Goal: Information Seeking & Learning: Check status

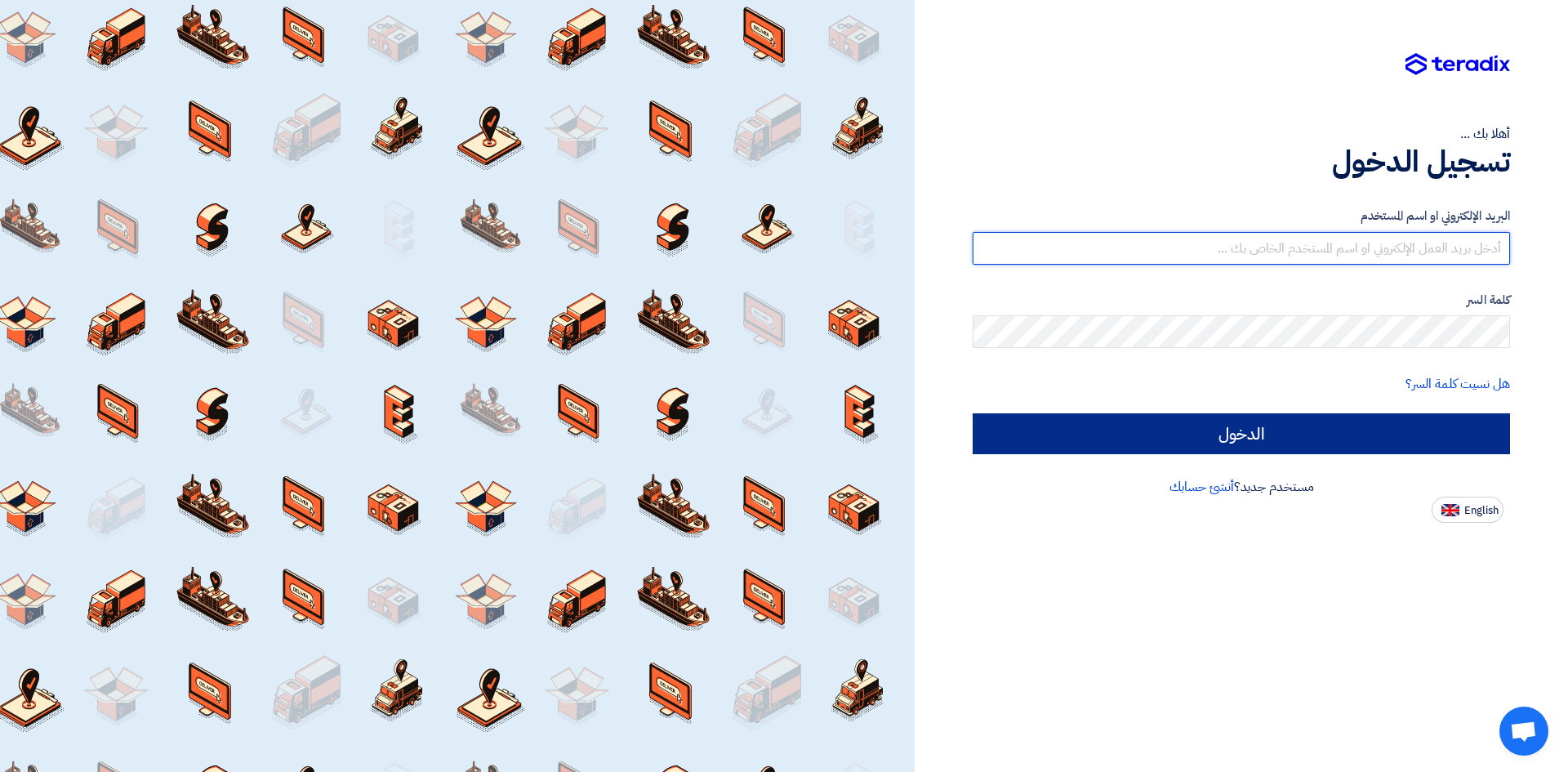
type input "[EMAIL_ADDRESS][PERSON_NAME][DOMAIN_NAME]"
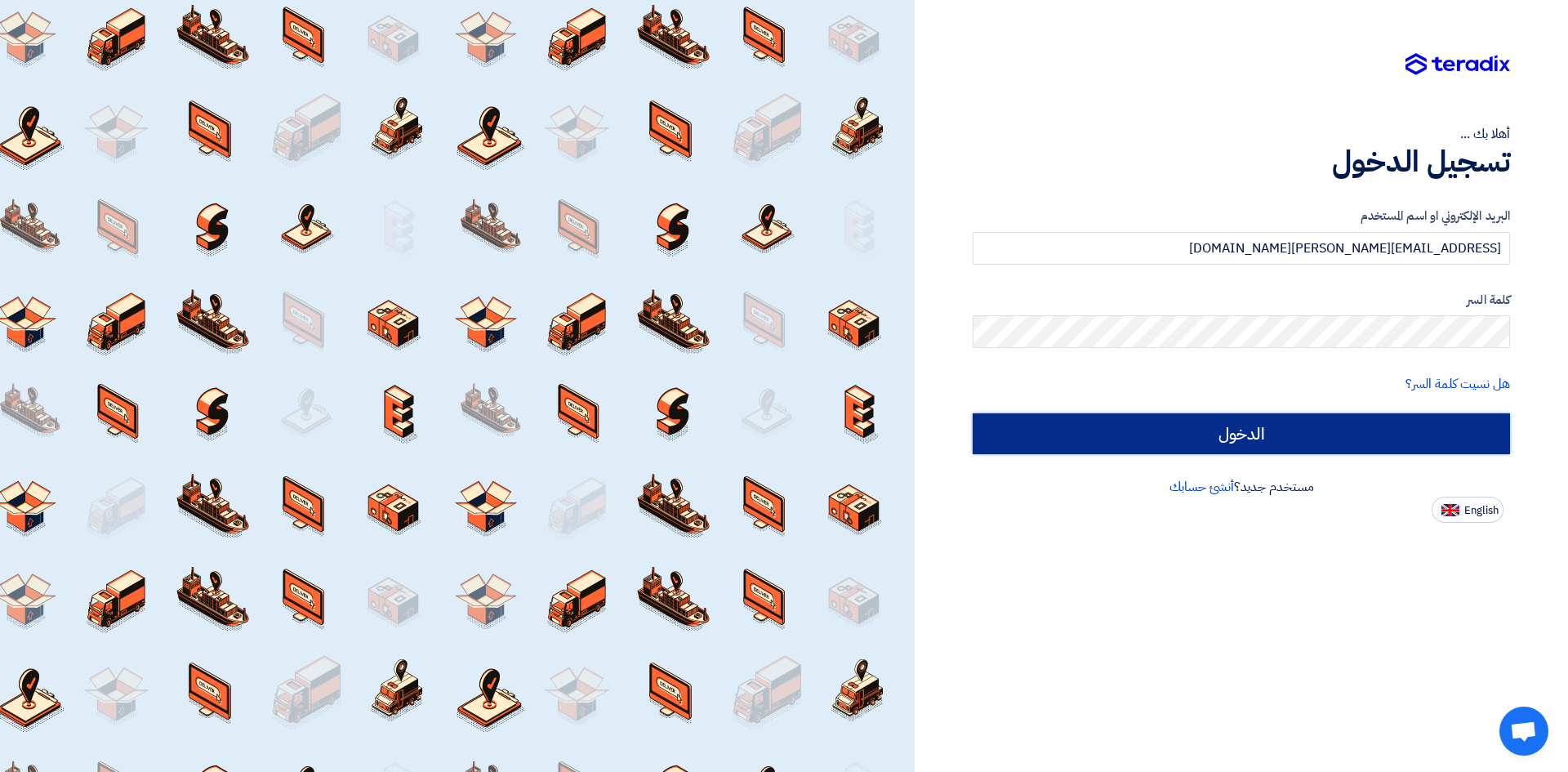
click at [1279, 424] on input "الدخول" at bounding box center [1241, 433] width 537 height 41
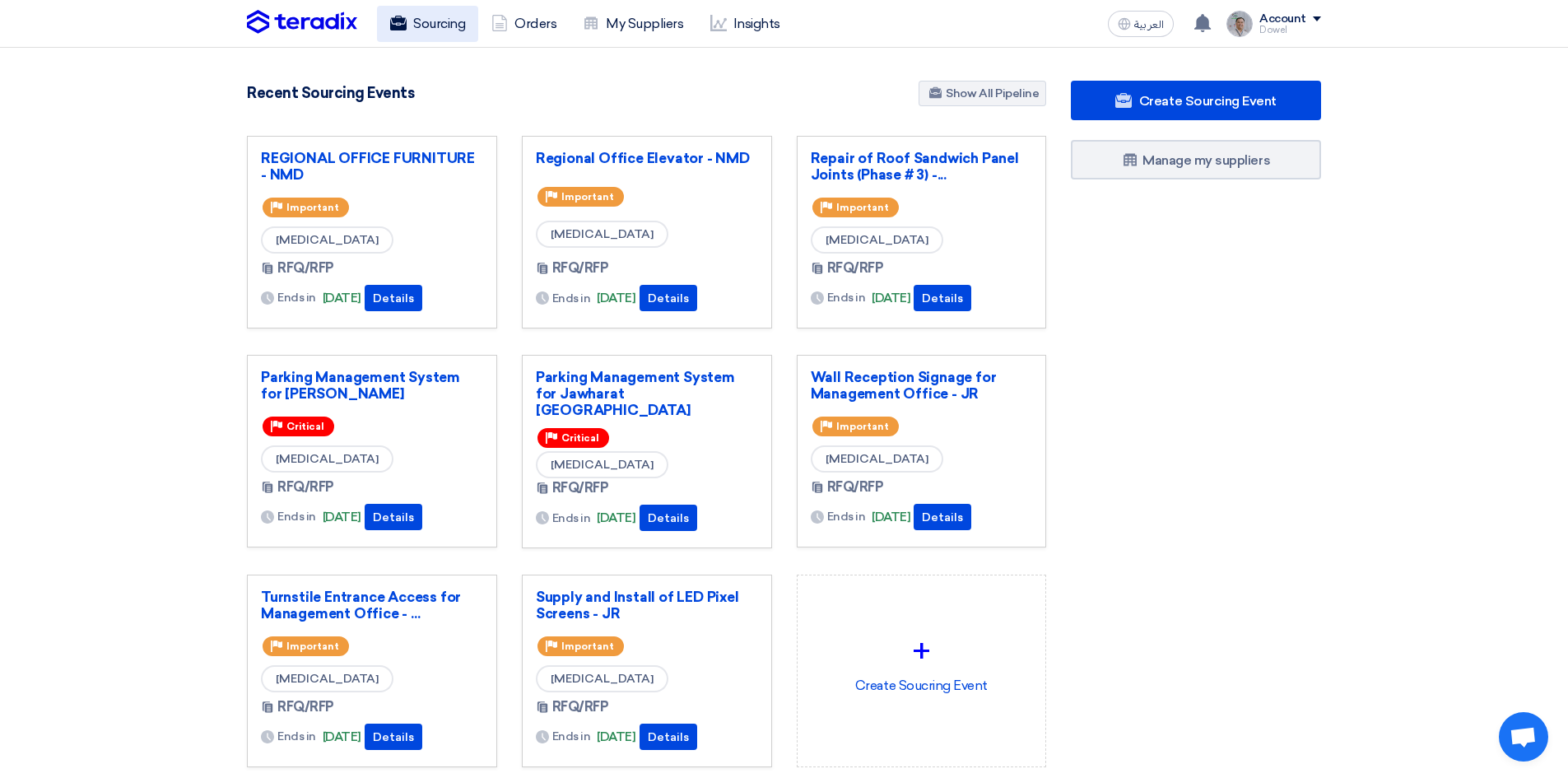
click at [423, 28] on link "Sourcing" at bounding box center [427, 23] width 102 height 36
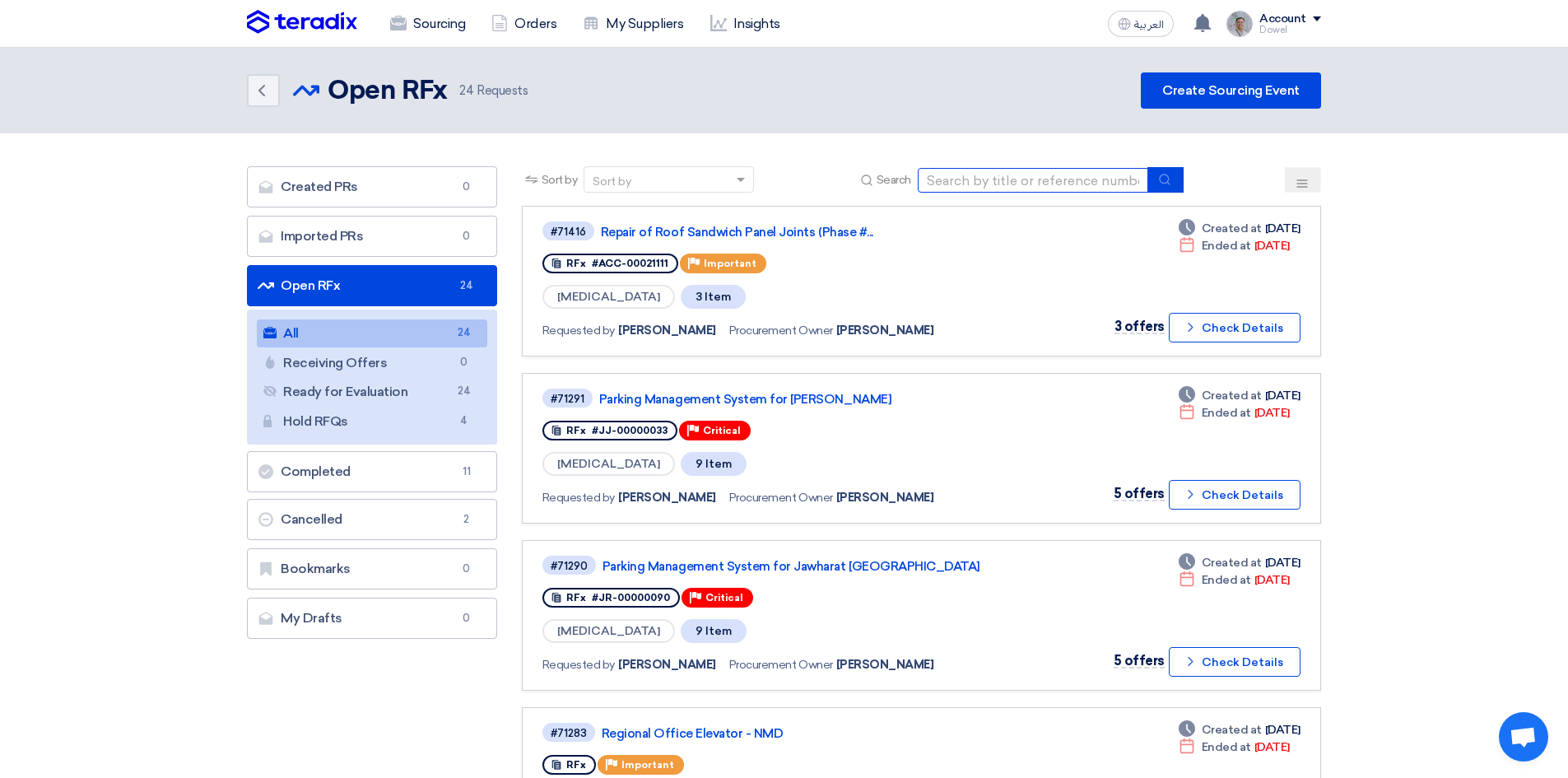
click at [1012, 176] on input at bounding box center [1033, 181] width 230 height 25
type input "mall furniture"
click at [1163, 178] on icon "submit" at bounding box center [1165, 180] width 14 height 14
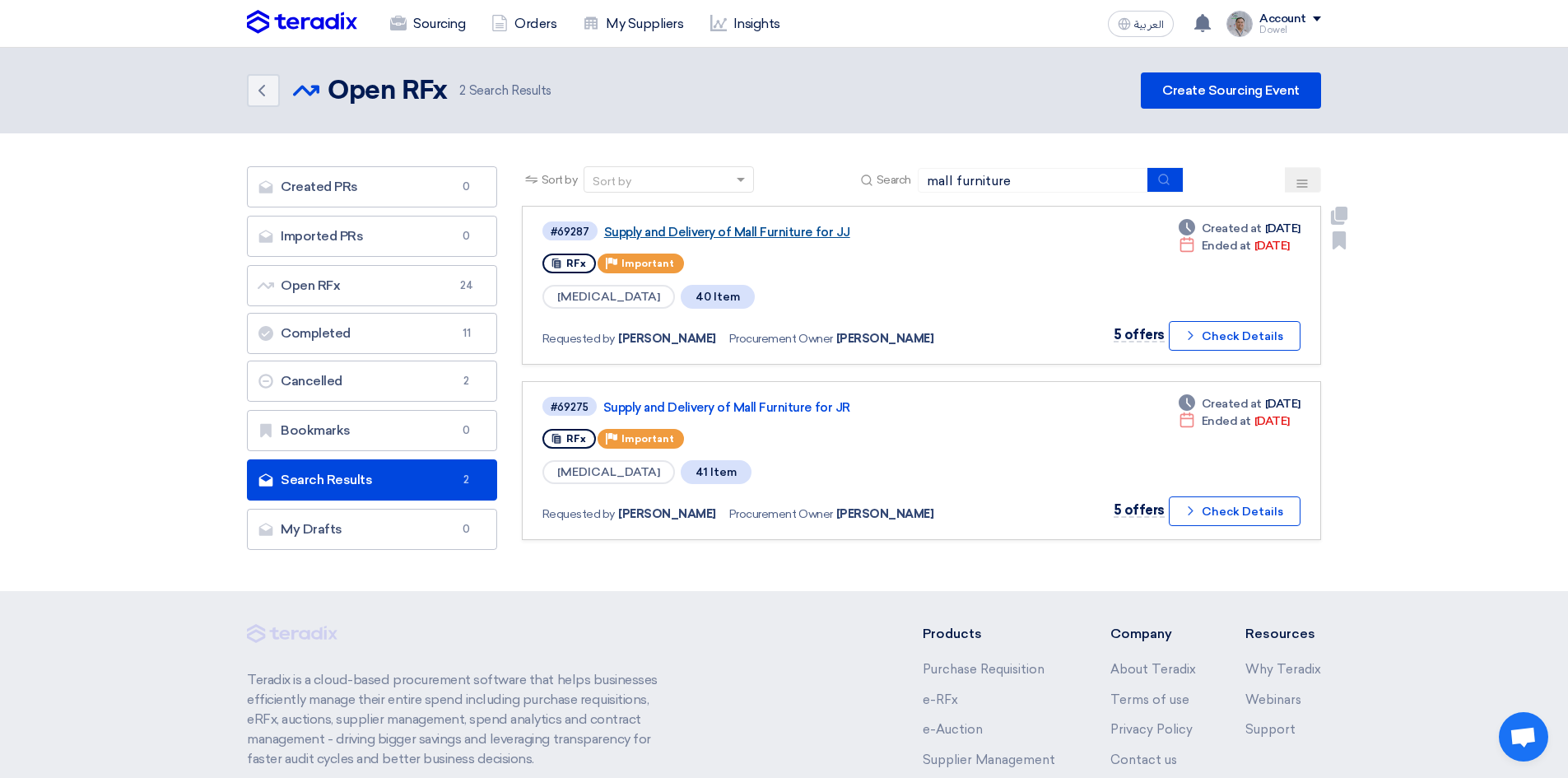
click at [779, 226] on link "Supply and Delivery of Mall Furniture for JJ" at bounding box center [810, 231] width 412 height 14
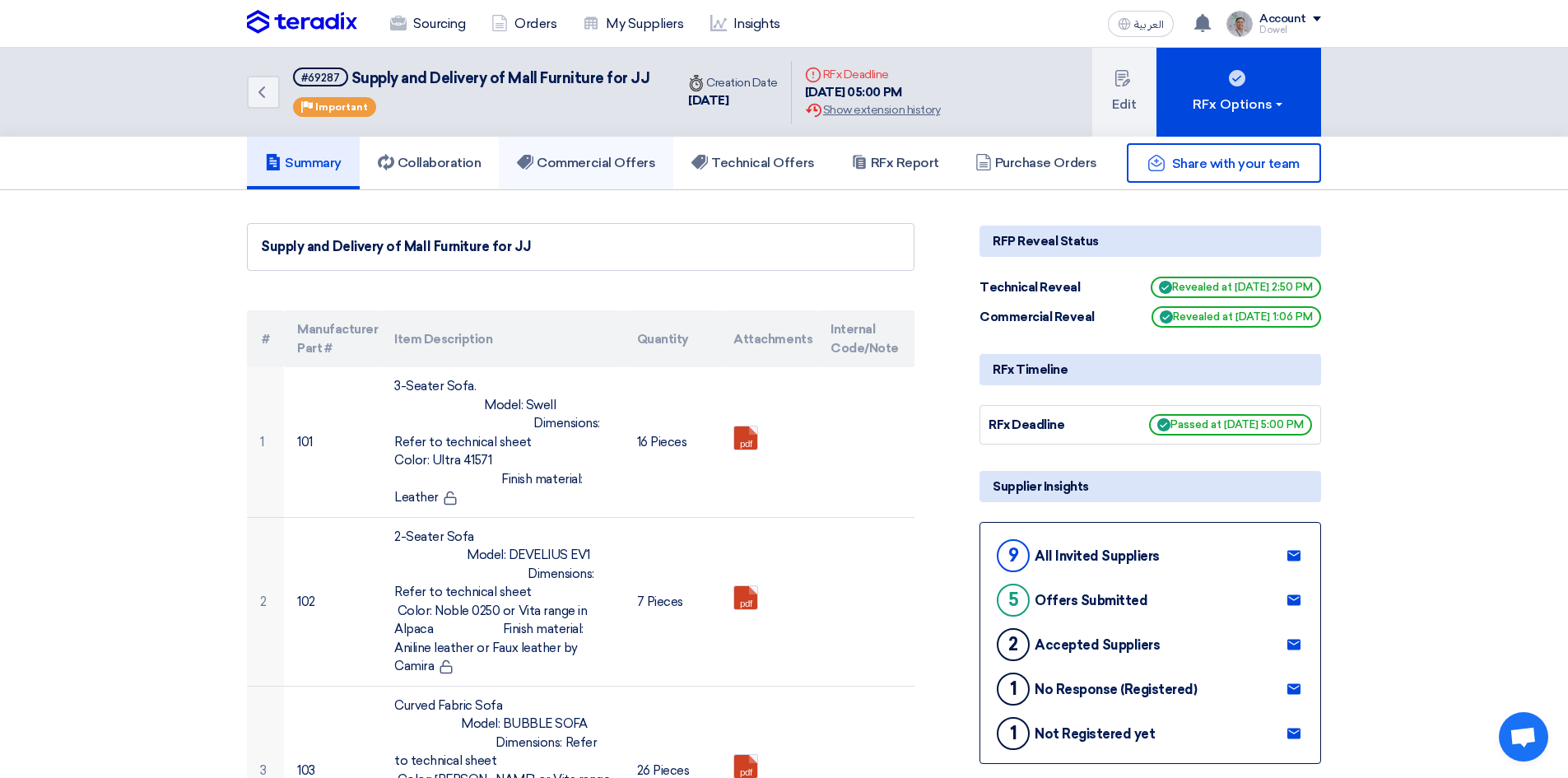
click at [602, 153] on link "Commercial Offers" at bounding box center [586, 162] width 175 height 53
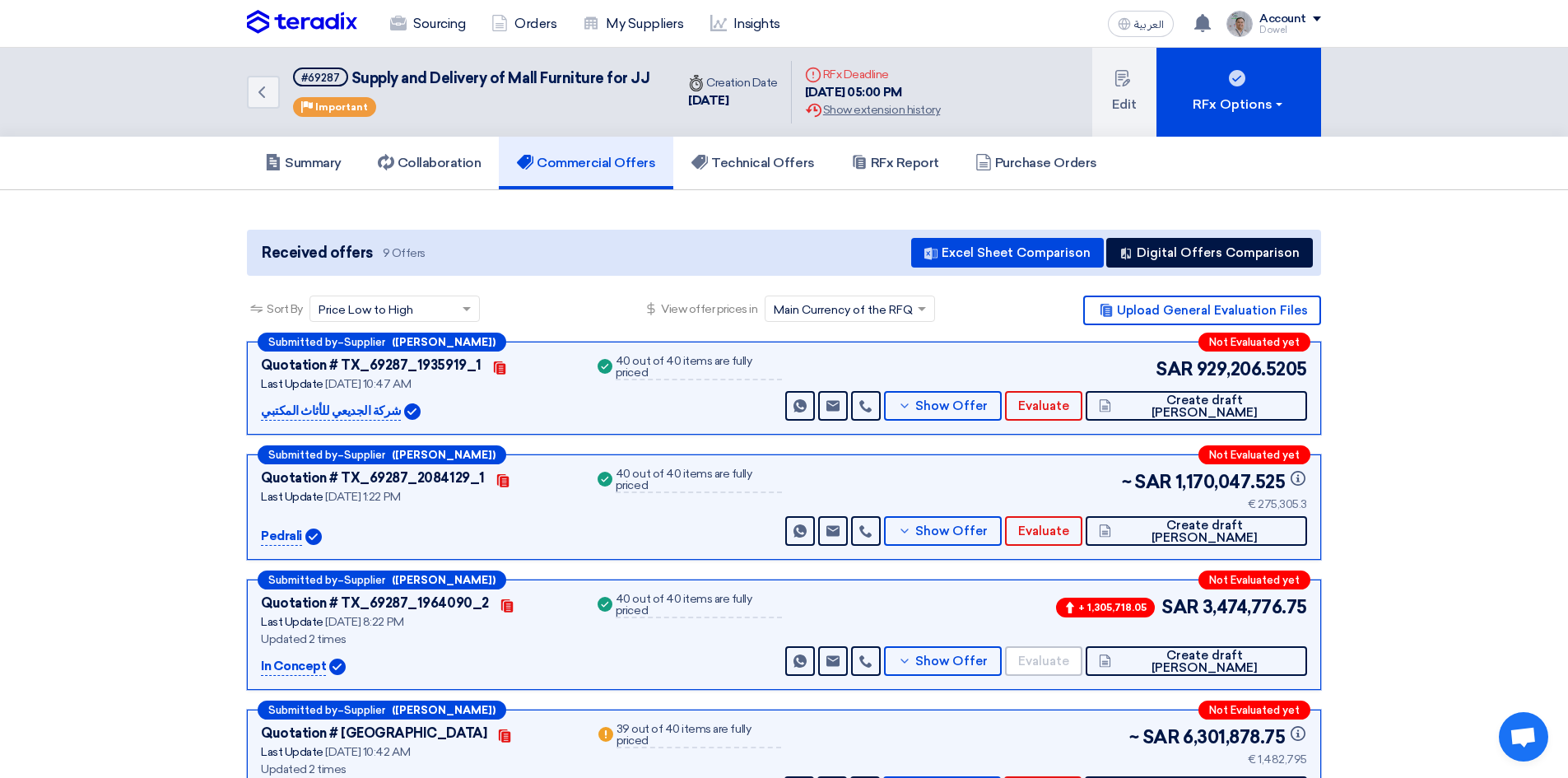
drag, startPoint x: 375, startPoint y: 409, endPoint x: 263, endPoint y: 408, distance: 112.0
click at [263, 408] on p "شركة الجديعي للأثاث المكتبي" at bounding box center [331, 412] width 140 height 19
copy p "شركة الجديعي للأثاث المكتبي"
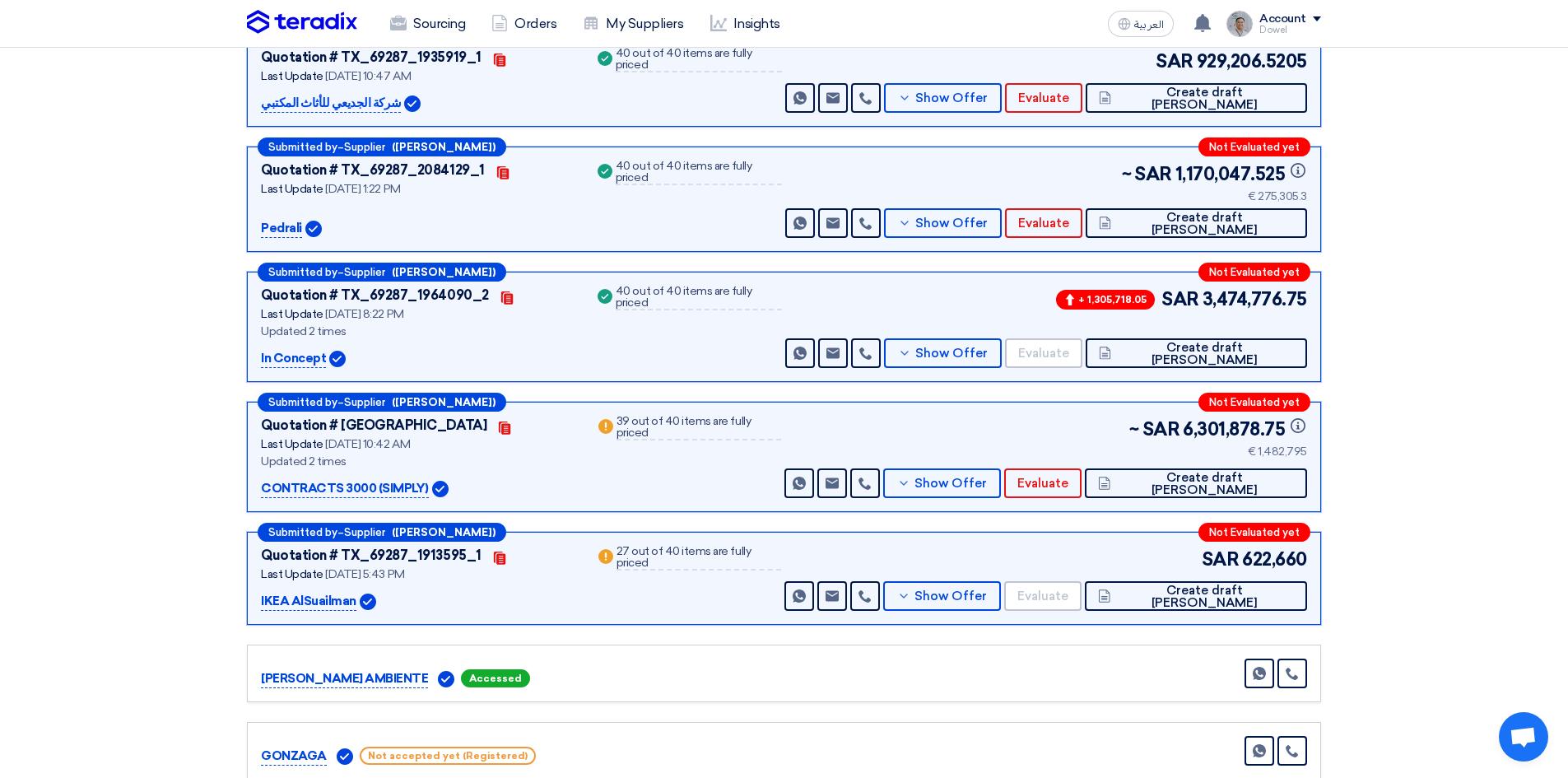
scroll to position [330, 0]
